Goal: Task Accomplishment & Management: Complete application form

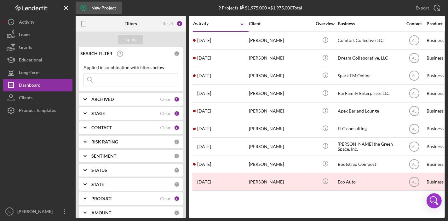
click at [84, 6] on icon "button" at bounding box center [84, 8] width 16 height 16
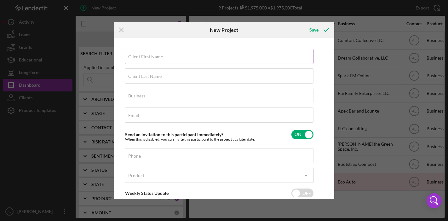
click at [142, 55] on label "Client First Name" at bounding box center [145, 56] width 35 height 5
click at [142, 55] on input "Client First Name" at bounding box center [219, 56] width 189 height 15
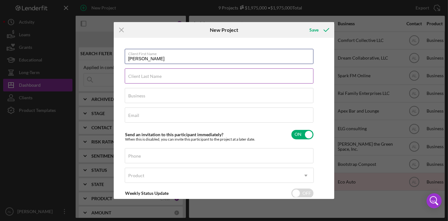
type input "[PERSON_NAME]"
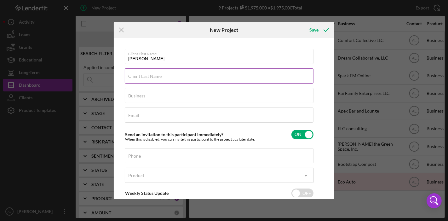
click at [149, 74] on label "Client Last Name" at bounding box center [144, 76] width 33 height 5
click at [149, 74] on input "Client Last Name" at bounding box center [219, 75] width 189 height 15
type input "Blue Box"
click at [144, 113] on div "Email Required" at bounding box center [219, 115] width 189 height 16
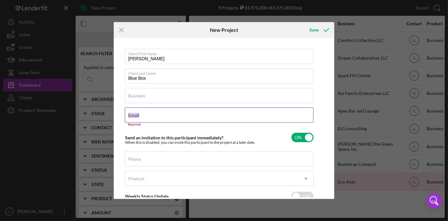
drag, startPoint x: 144, startPoint y: 113, endPoint x: 139, endPoint y: 116, distance: 6.1
click at [139, 116] on div "Email Required" at bounding box center [219, 116] width 189 height 19
paste input "[EMAIL_ADDRESS][DOMAIN_NAME]"
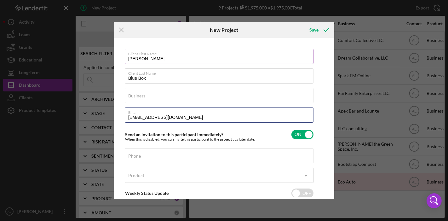
type input "[EMAIL_ADDRESS][DOMAIN_NAME]"
click at [162, 58] on input "[PERSON_NAME]" at bounding box center [219, 56] width 189 height 15
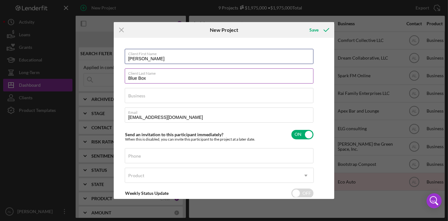
type input "[PERSON_NAME]"
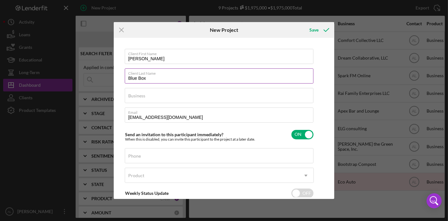
click at [157, 79] on input "Blue Box" at bounding box center [219, 75] width 189 height 15
type input "B"
type input "[PERSON_NAME]"
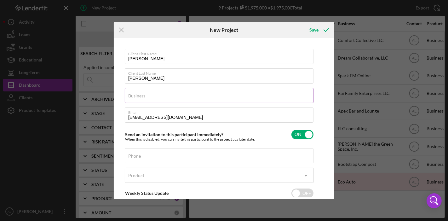
click at [145, 92] on div "Business Required" at bounding box center [219, 96] width 189 height 16
type input "Blue Box"
drag, startPoint x: 330, startPoint y: 148, endPoint x: 331, endPoint y: 165, distance: 17.4
click at [331, 165] on div "Client First Name [PERSON_NAME] Client Last Name [PERSON_NAME] Business Blue Bo…" at bounding box center [223, 118] width 217 height 158
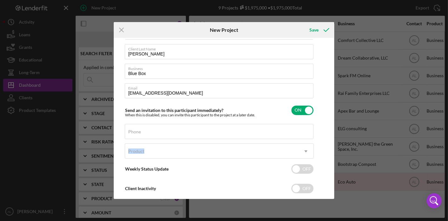
scroll to position [37, 0]
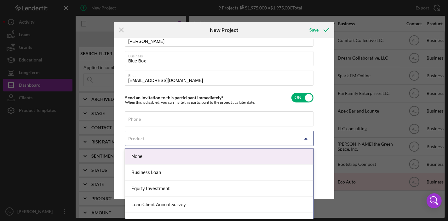
click at [307, 139] on icon "Icon/Dropdown Arrow" at bounding box center [305, 138] width 15 height 15
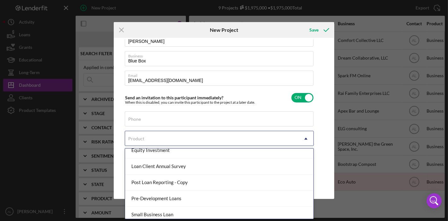
scroll to position [41, 0]
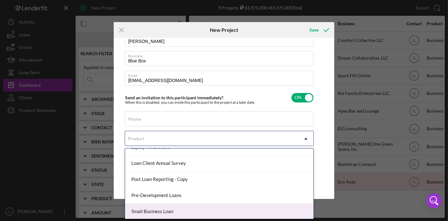
click at [285, 206] on div "Small Business Loan" at bounding box center [219, 211] width 188 height 16
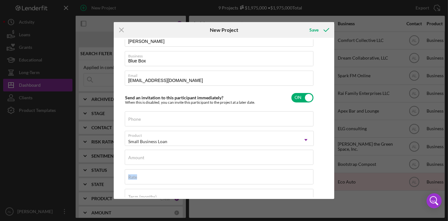
drag, startPoint x: 330, startPoint y: 151, endPoint x: 335, endPoint y: 166, distance: 16.1
click at [335, 166] on div "Icon/Menu Close New Project Save Client First Name [PERSON_NAME] Client Last Na…" at bounding box center [224, 110] width 448 height 221
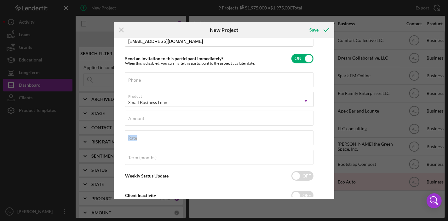
scroll to position [80, 0]
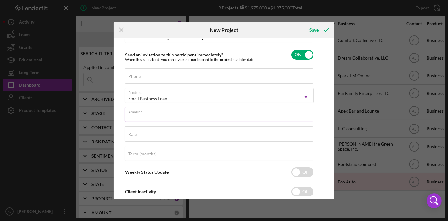
click at [253, 115] on input "Amount" at bounding box center [219, 114] width 189 height 15
type input "$100,000.00"
click at [164, 134] on input "Rate" at bounding box center [219, 133] width 189 height 15
type input "9.250%"
click at [214, 155] on input "Term (months)" at bounding box center [219, 153] width 189 height 15
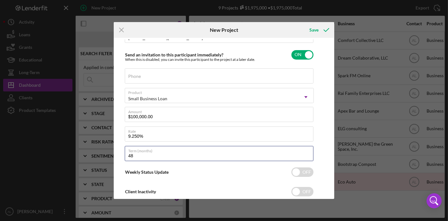
type input "48"
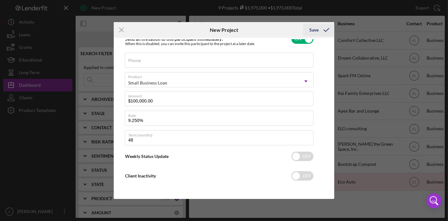
click at [317, 29] on div "Save" at bounding box center [313, 30] width 9 height 13
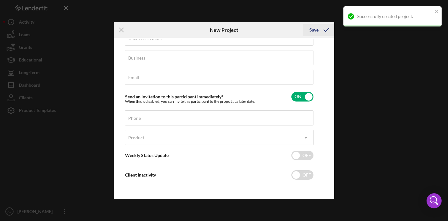
scroll to position [37, 0]
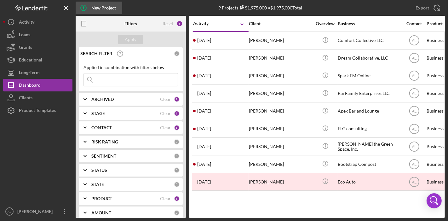
click at [83, 6] on icon "button" at bounding box center [84, 8] width 16 height 16
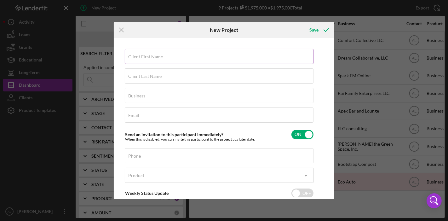
click at [159, 59] on input "Client First Name" at bounding box center [219, 56] width 189 height 15
type input "[PERSON_NAME]"
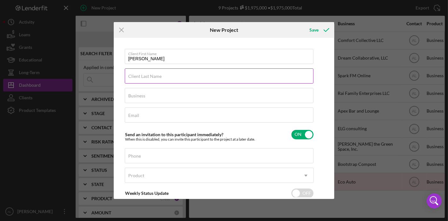
click at [164, 77] on input "Client Last Name" at bounding box center [219, 75] width 189 height 15
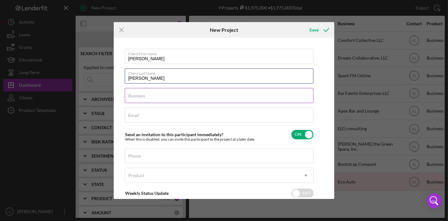
type input "[PERSON_NAME]"
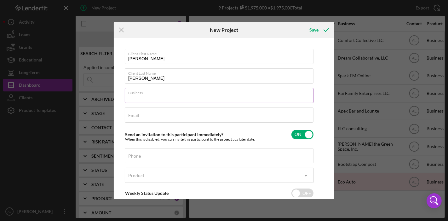
click at [156, 96] on input "Business" at bounding box center [219, 95] width 189 height 15
type input "Bluer Box"
click at [152, 116] on input "Email" at bounding box center [219, 114] width 189 height 15
paste input "[EMAIL_ADDRESS][DOMAIN_NAME]"
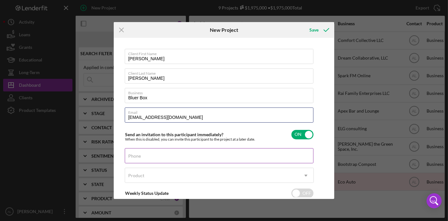
type input "[EMAIL_ADDRESS][DOMAIN_NAME]"
click at [169, 157] on input "Phone" at bounding box center [219, 155] width 189 height 15
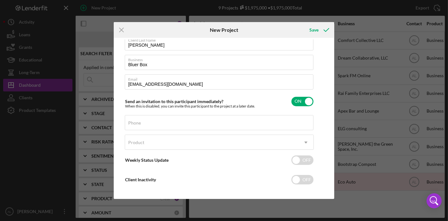
scroll to position [37, 0]
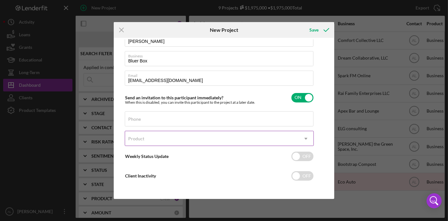
click at [306, 138] on use at bounding box center [305, 139] width 3 height 2
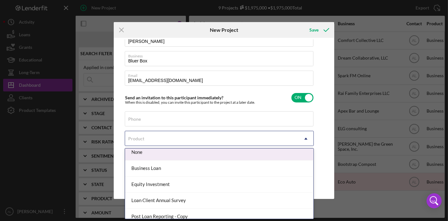
scroll to position [3, 0]
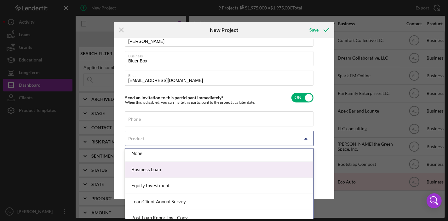
click at [279, 166] on div "Business Loan" at bounding box center [219, 170] width 188 height 16
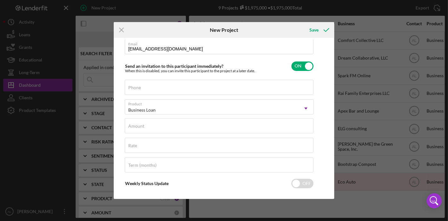
scroll to position [76, 0]
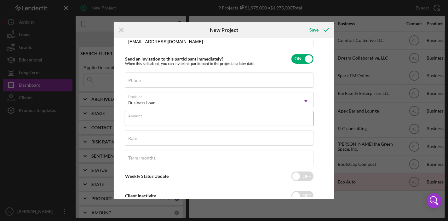
click at [254, 118] on input "Amount" at bounding box center [219, 118] width 189 height 15
type input "$100,000.00"
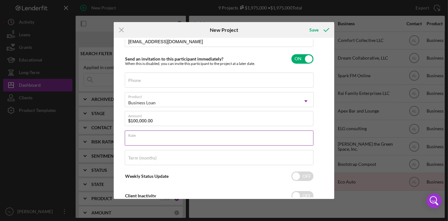
click at [178, 138] on input "Rate" at bounding box center [219, 137] width 189 height 15
type input "9.250%"
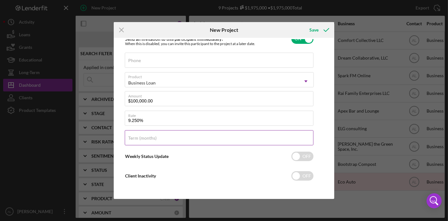
click at [285, 135] on div "Term (months)" at bounding box center [219, 138] width 189 height 16
type input "60"
click at [310, 32] on div "Save" at bounding box center [313, 30] width 9 height 13
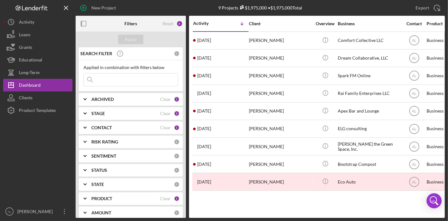
click at [101, 78] on input at bounding box center [131, 79] width 94 height 13
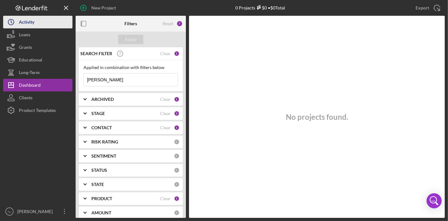
type input "[PERSON_NAME]"
click at [25, 23] on div "Activity" at bounding box center [26, 23] width 15 height 14
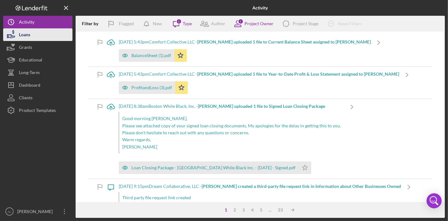
click at [26, 35] on div "Loans" at bounding box center [24, 35] width 11 height 14
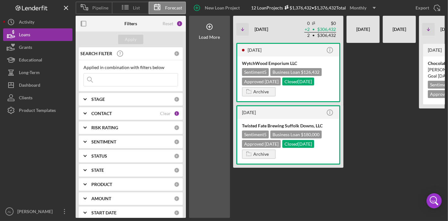
click at [112, 82] on input at bounding box center [131, 79] width 94 height 13
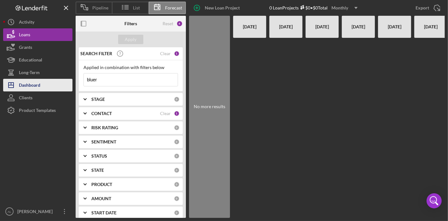
type input "bluer"
click at [37, 83] on div "Dashboard" at bounding box center [29, 86] width 21 height 14
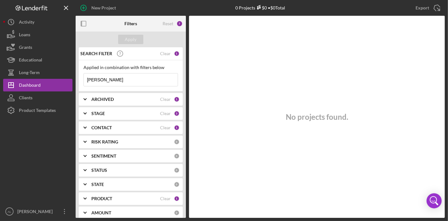
click at [118, 76] on input "[PERSON_NAME]" at bounding box center [131, 79] width 94 height 13
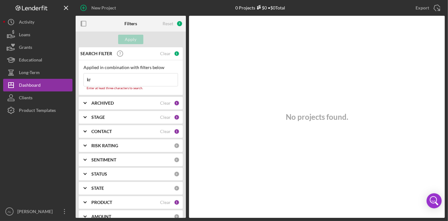
type input "k"
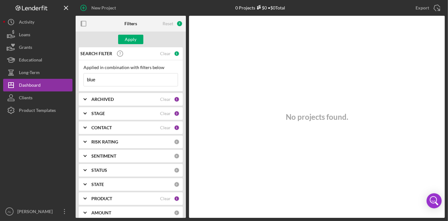
type input "bluer"
click at [132, 35] on div "Apply" at bounding box center [131, 39] width 12 height 9
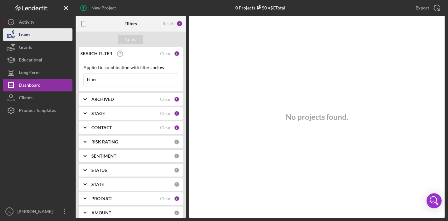
click at [23, 36] on div "Loans" at bounding box center [24, 35] width 11 height 14
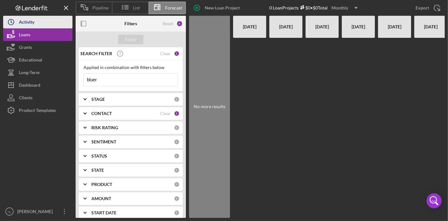
click at [24, 22] on div "Activity" at bounding box center [26, 23] width 15 height 14
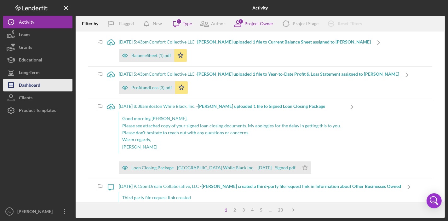
click at [30, 79] on div "Dashboard" at bounding box center [29, 86] width 21 height 14
